Goal: Task Accomplishment & Management: Use online tool/utility

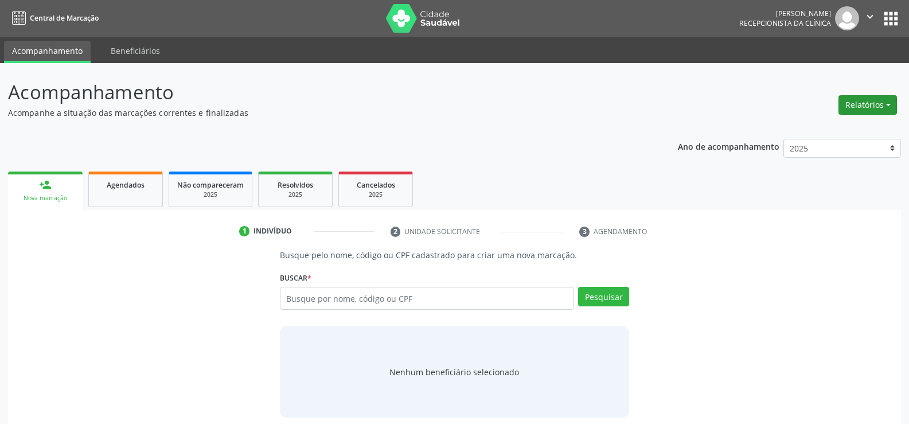
click at [856, 103] on button "Relatórios" at bounding box center [867, 104] width 58 height 19
click at [815, 128] on link "Agendamentos" at bounding box center [835, 130] width 123 height 16
select select "7"
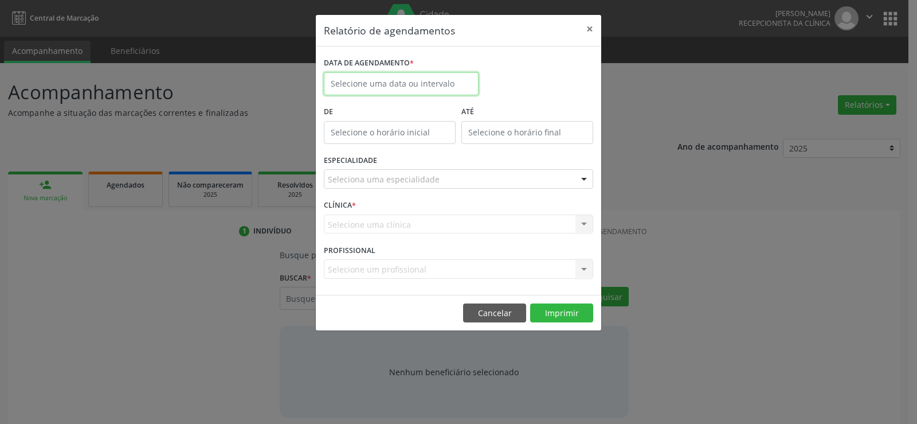
click at [413, 91] on body "Central de Marcação [PERSON_NAME] Gerra Recepcionista da clínica  Configuraçõe…" at bounding box center [458, 212] width 917 height 424
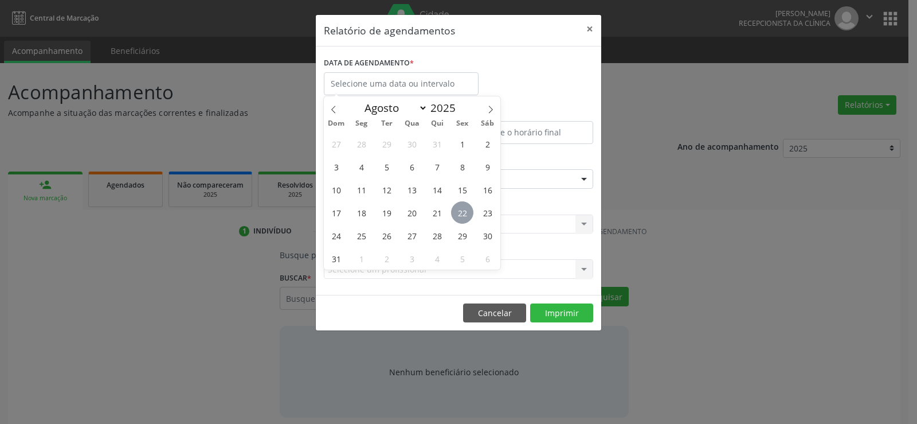
click at [456, 210] on span "22" at bounding box center [462, 212] width 22 height 22
type input "[DATE]"
click at [456, 210] on span "22" at bounding box center [462, 212] width 22 height 22
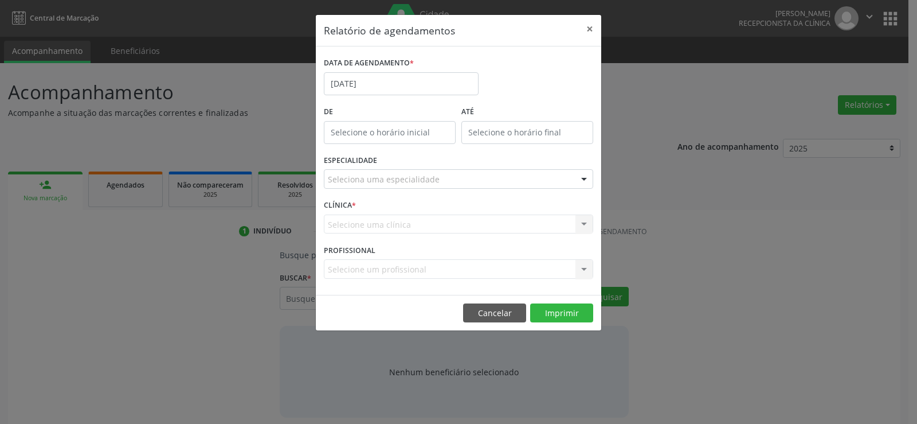
click at [458, 177] on div "Seleciona uma especialidade" at bounding box center [458, 178] width 269 height 19
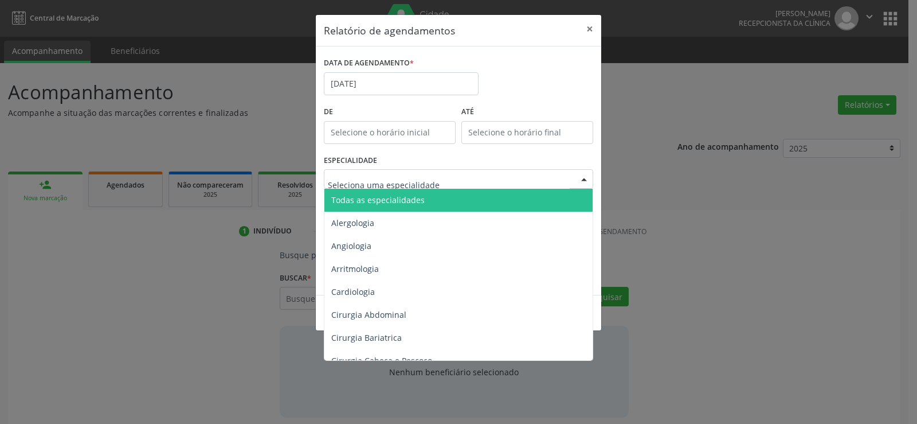
click at [443, 203] on span "Todas as especialidades" at bounding box center [460, 200] width 270 height 23
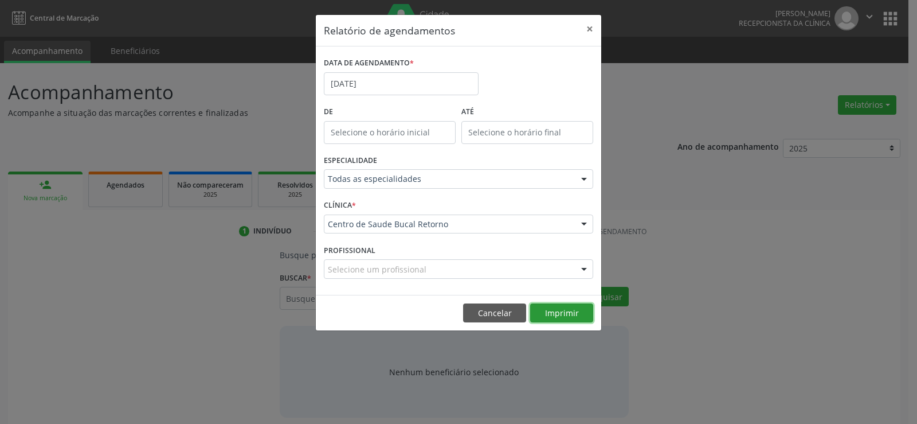
click at [554, 314] on button "Imprimir" at bounding box center [561, 312] width 63 height 19
